Goal: Browse casually: Explore the website without a specific task or goal

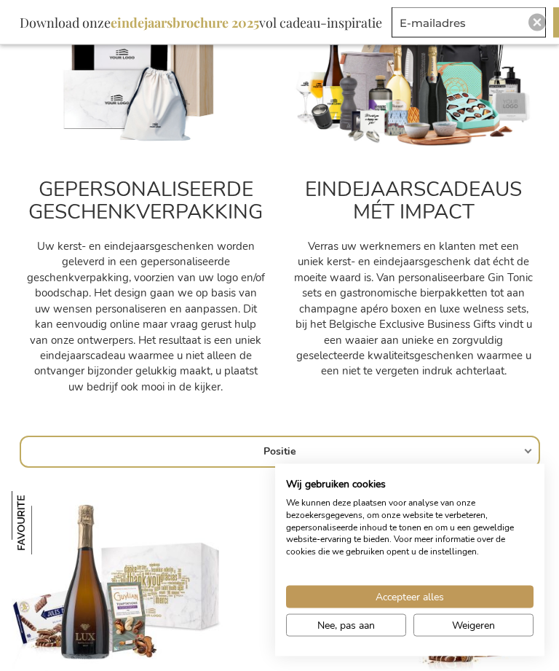
scroll to position [587, 0]
click at [490, 633] on span "Weigeren" at bounding box center [473, 625] width 43 height 15
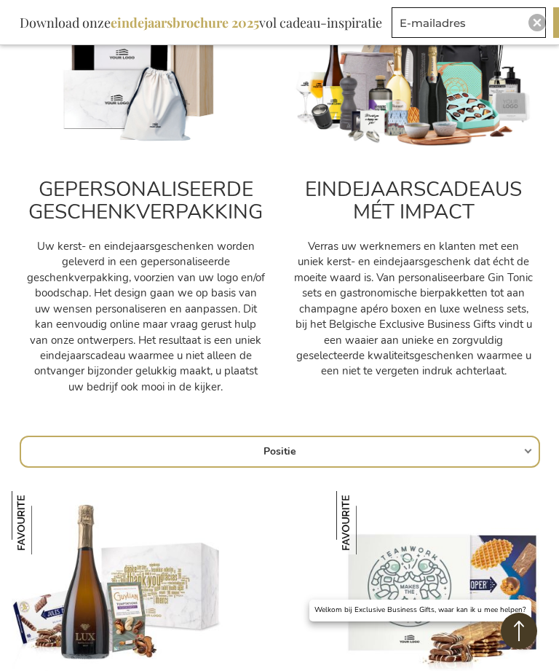
click at [527, 450] on select "Positie Best Sellers Meest bekeken Nieuw Biggest Saving Price: low to high Pric…" at bounding box center [280, 452] width 521 height 32
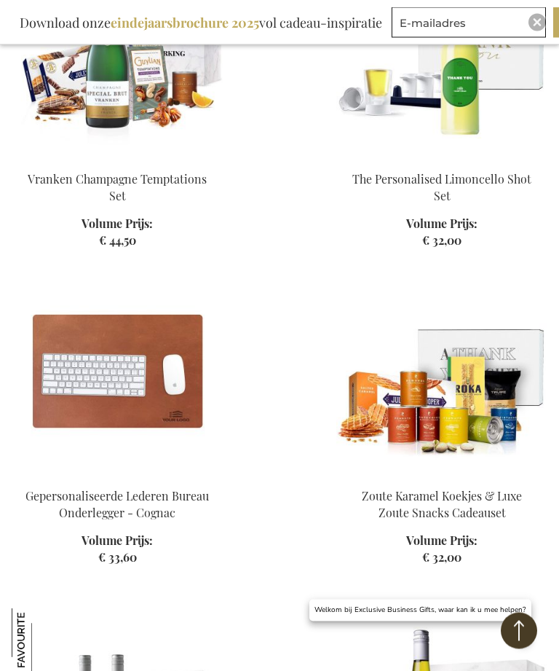
scroll to position [2395, 0]
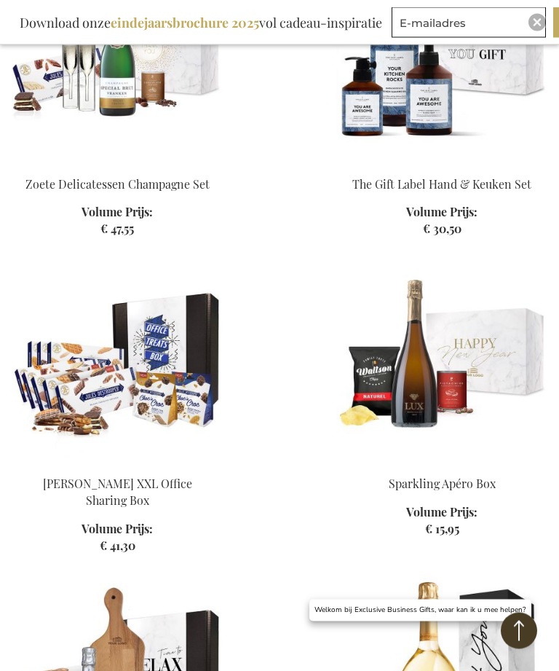
scroll to position [3979, 0]
click at [518, 501] on div "Sparkling Apéro Box Volume Prijs: Vanaf € 15,95 In Winkelwagen" at bounding box center [442, 506] width 211 height 61
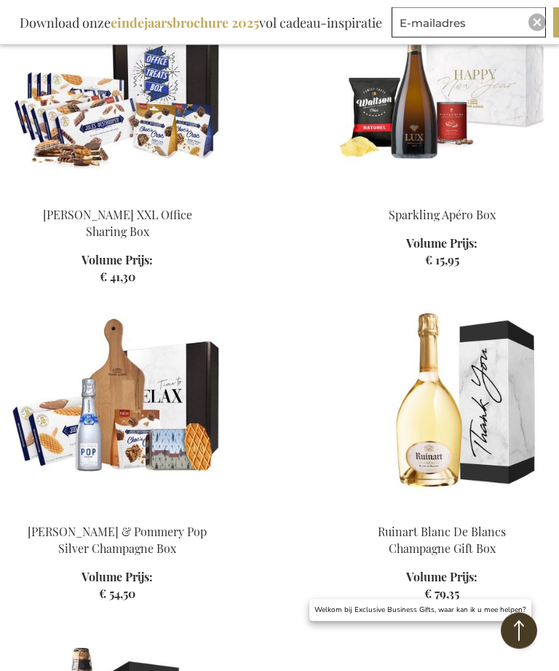
scroll to position [4248, 0]
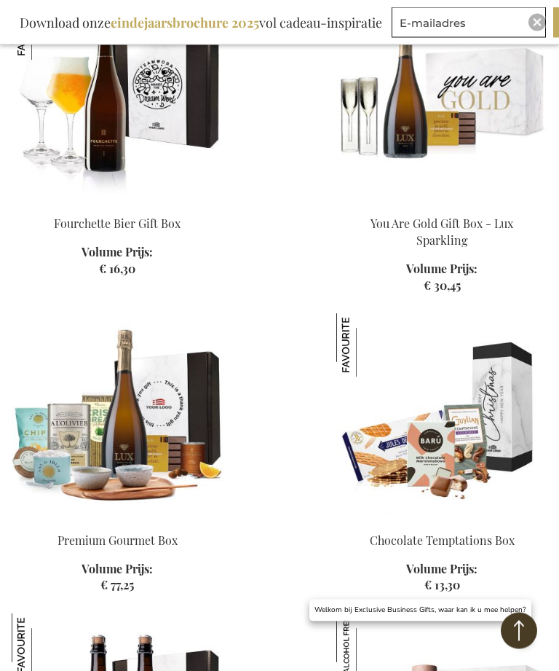
scroll to position [5797, 0]
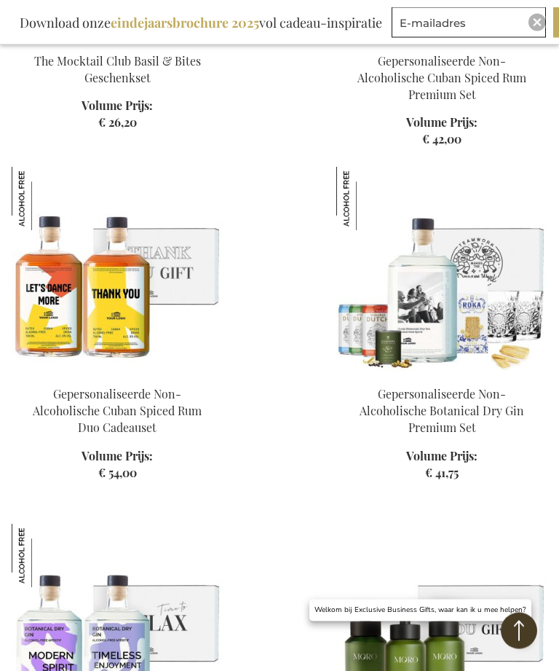
scroll to position [8182, 0]
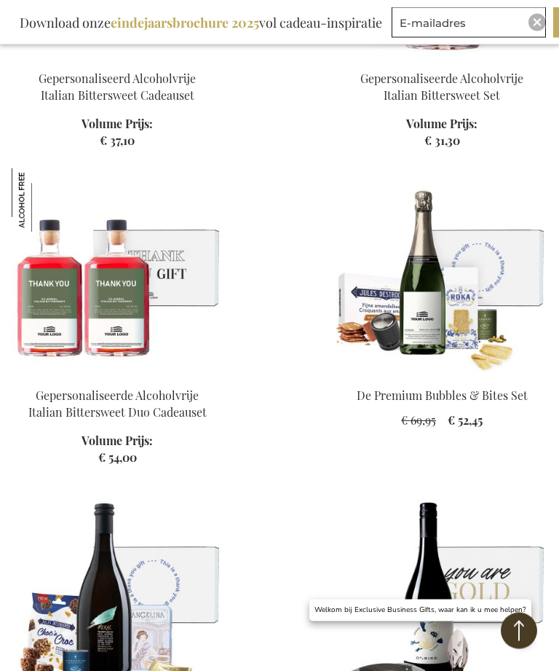
scroll to position [9504, 0]
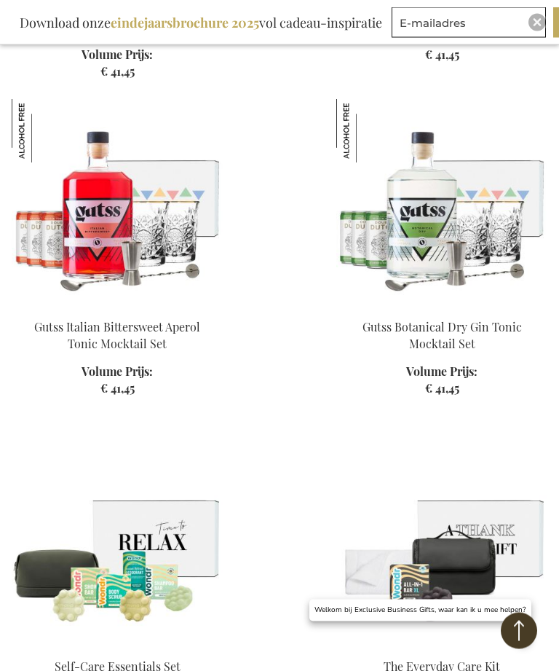
scroll to position [12067, 0]
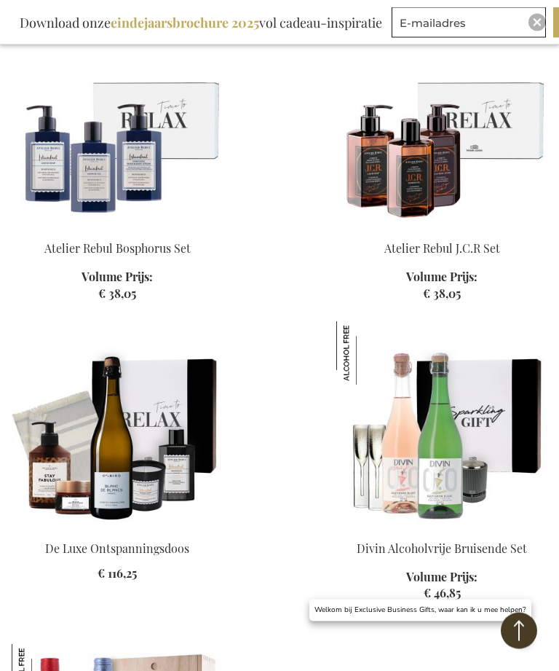
scroll to position [13682, 0]
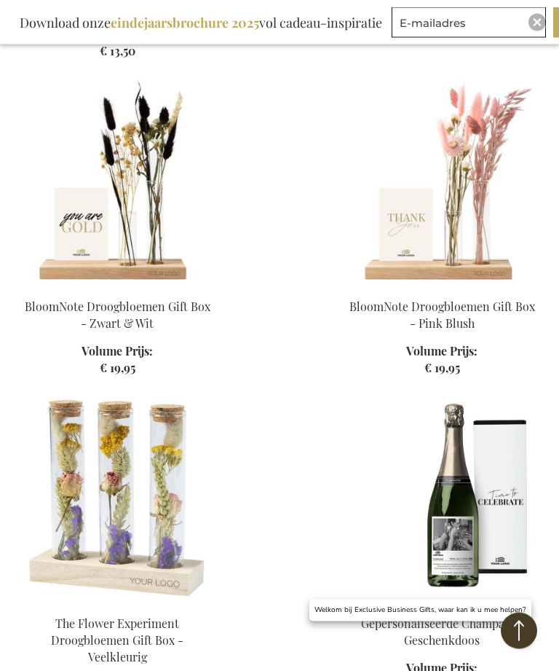
scroll to position [15531, 0]
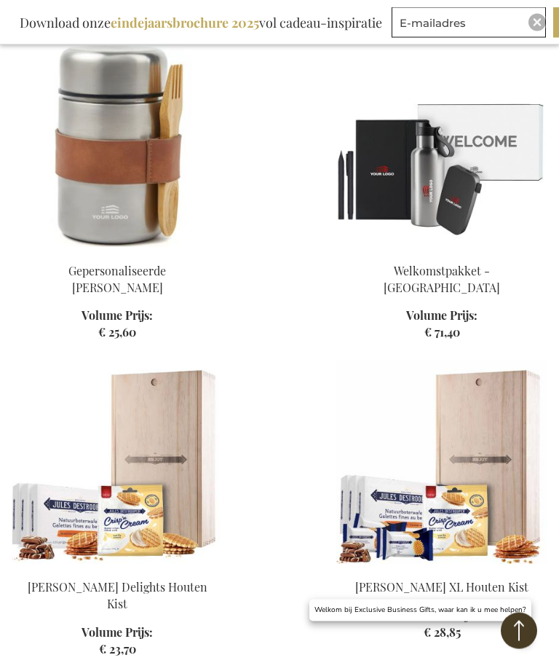
scroll to position [17190, 0]
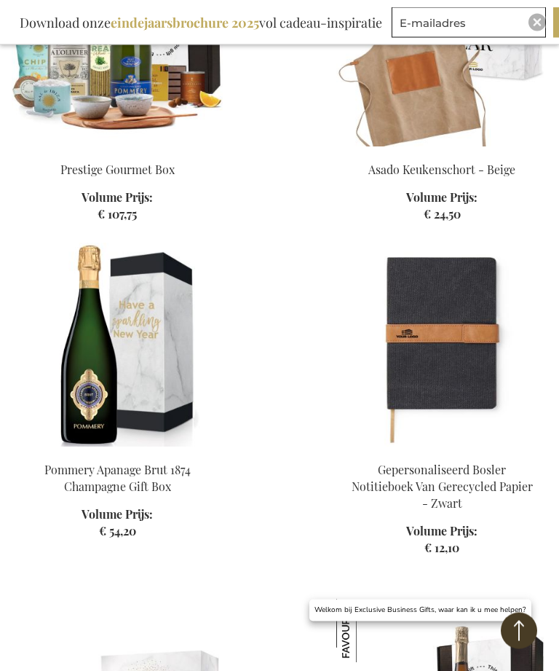
scroll to position [19482, 0]
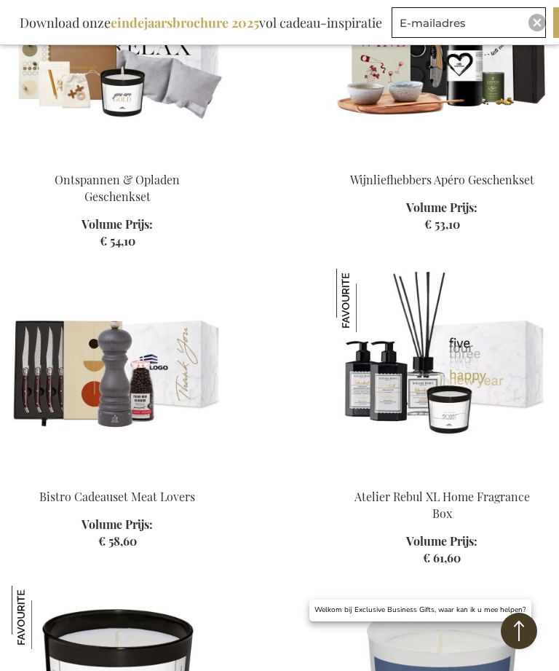
scroll to position [21060, 0]
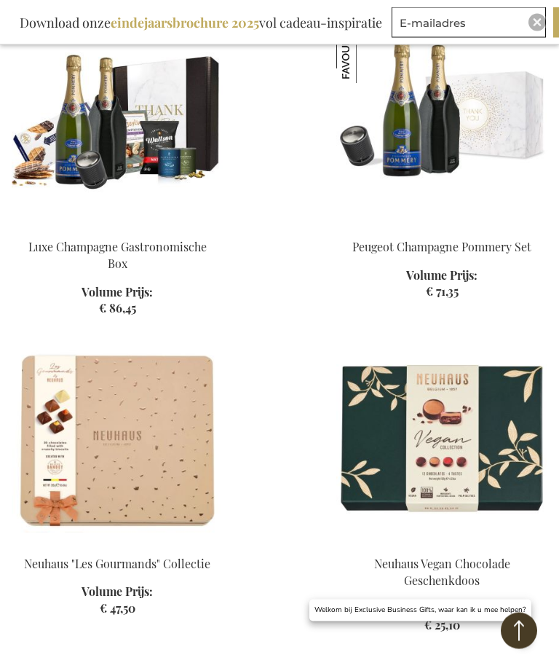
scroll to position [23201, 0]
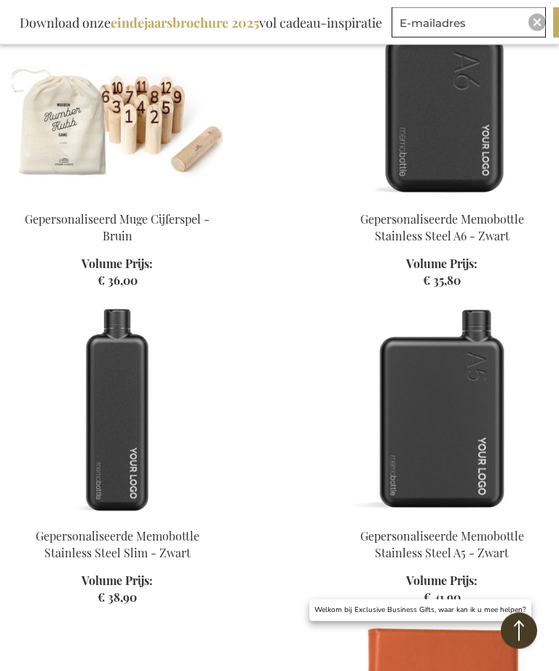
scroll to position [24807, 0]
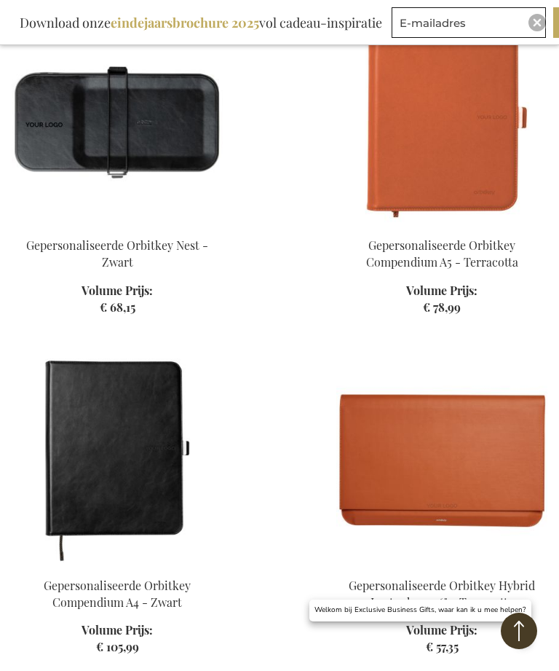
scroll to position [25409, 0]
